Goal: Task Accomplishment & Management: Manage account settings

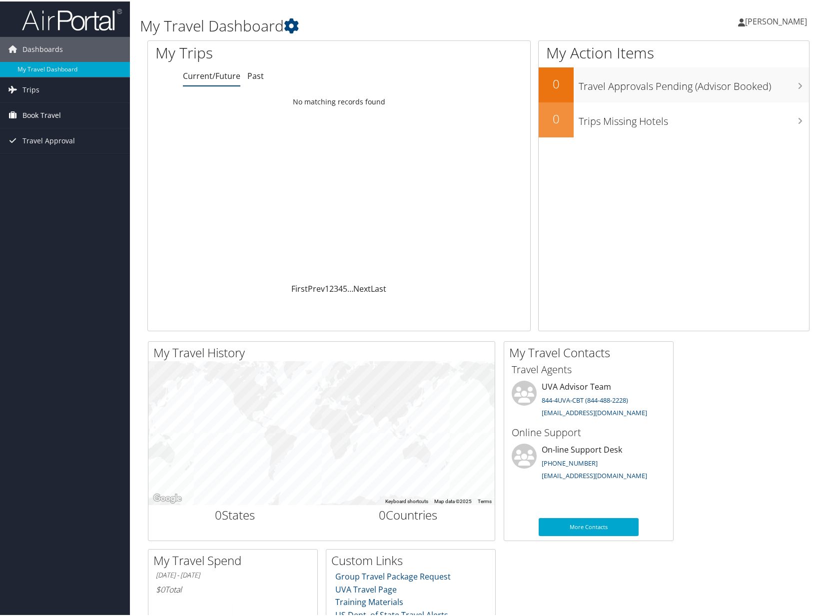
click at [34, 111] on span "Book Travel" at bounding box center [41, 113] width 38 height 25
click at [44, 164] on link "Book/Manage Online Trips" at bounding box center [65, 163] width 130 height 15
click at [784, 15] on span "[PERSON_NAME]" at bounding box center [776, 19] width 62 height 11
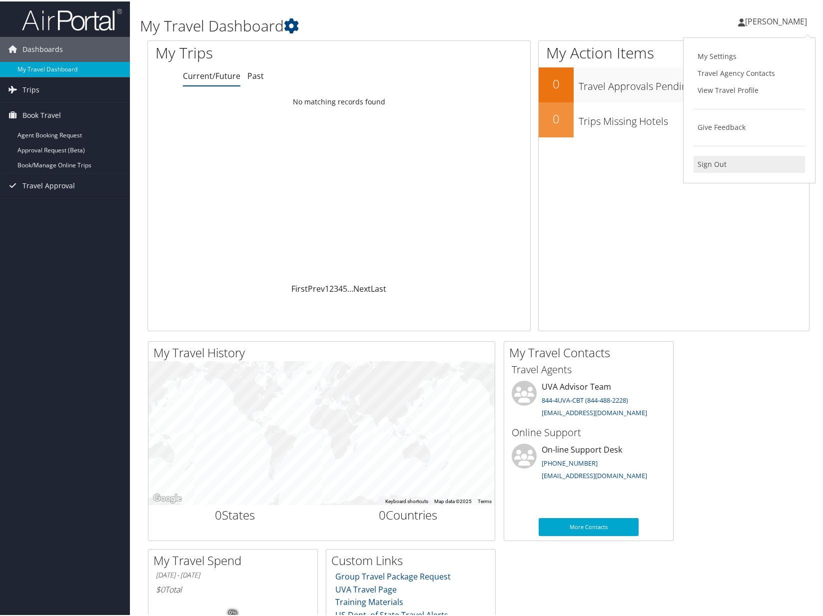
click at [703, 168] on link "Sign Out" at bounding box center [749, 162] width 111 height 17
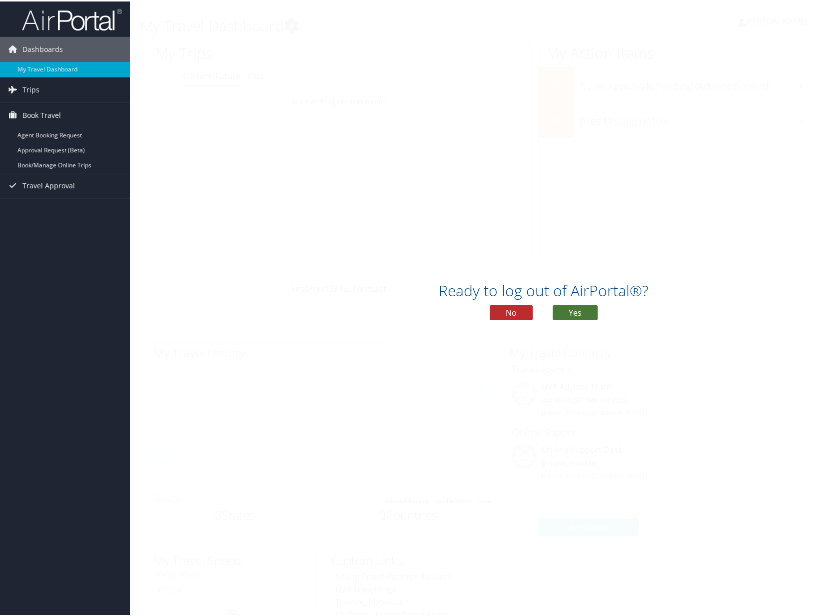
click at [577, 311] on button "Yes" at bounding box center [575, 311] width 45 height 15
